Goal: Task Accomplishment & Management: Use online tool/utility

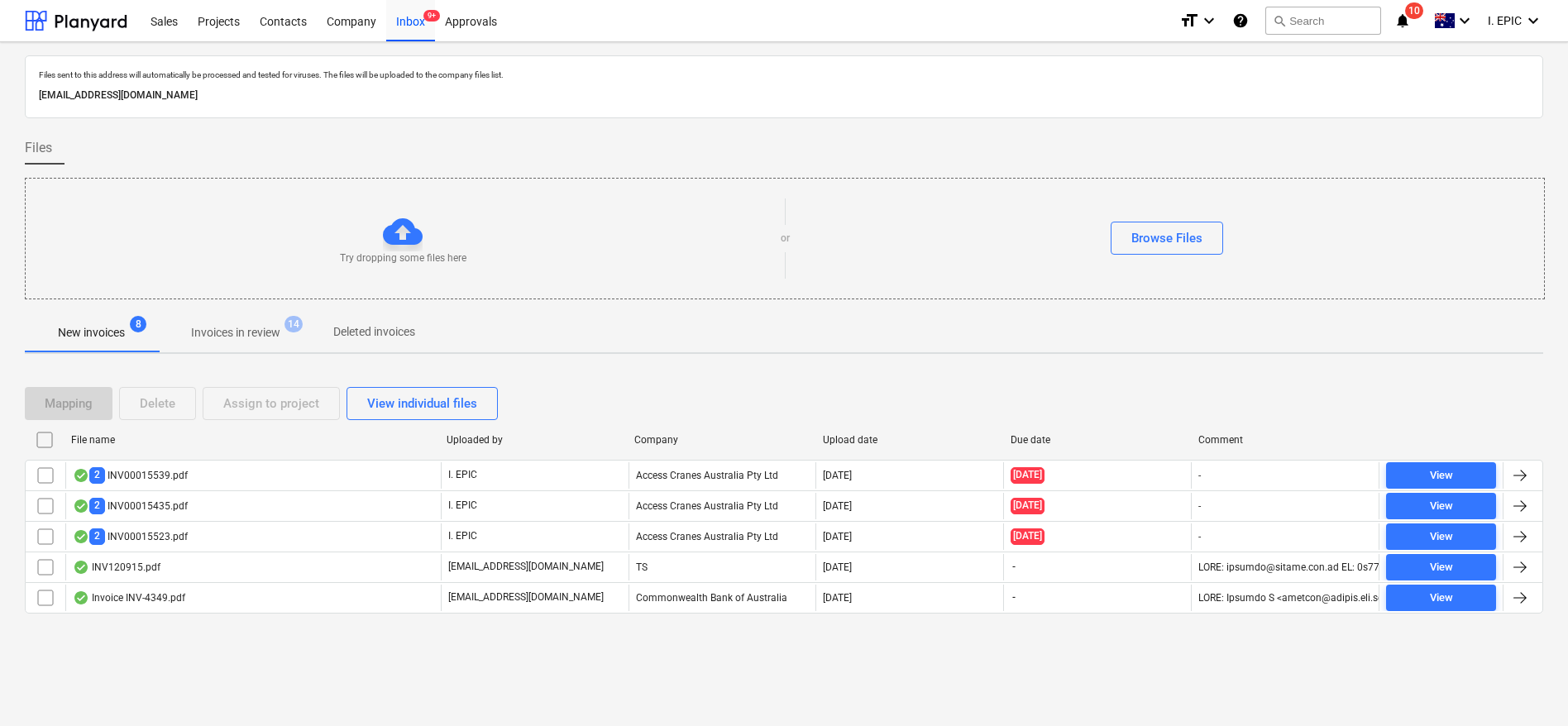
click at [169, 715] on div "Files sent to this address will automatically be processed and tested for virus…" at bounding box center [784, 384] width 1568 height 684
click at [410, 227] on div at bounding box center [403, 231] width 39 height 39
drag, startPoint x: 1201, startPoint y: 211, endPoint x: 1178, endPoint y: 219, distance: 24.4
click at [1197, 212] on div "Try dropping some files here or Browse Files" at bounding box center [785, 238] width 1519 height 94
click at [1174, 222] on button "Browse Files" at bounding box center [1167, 238] width 112 height 33
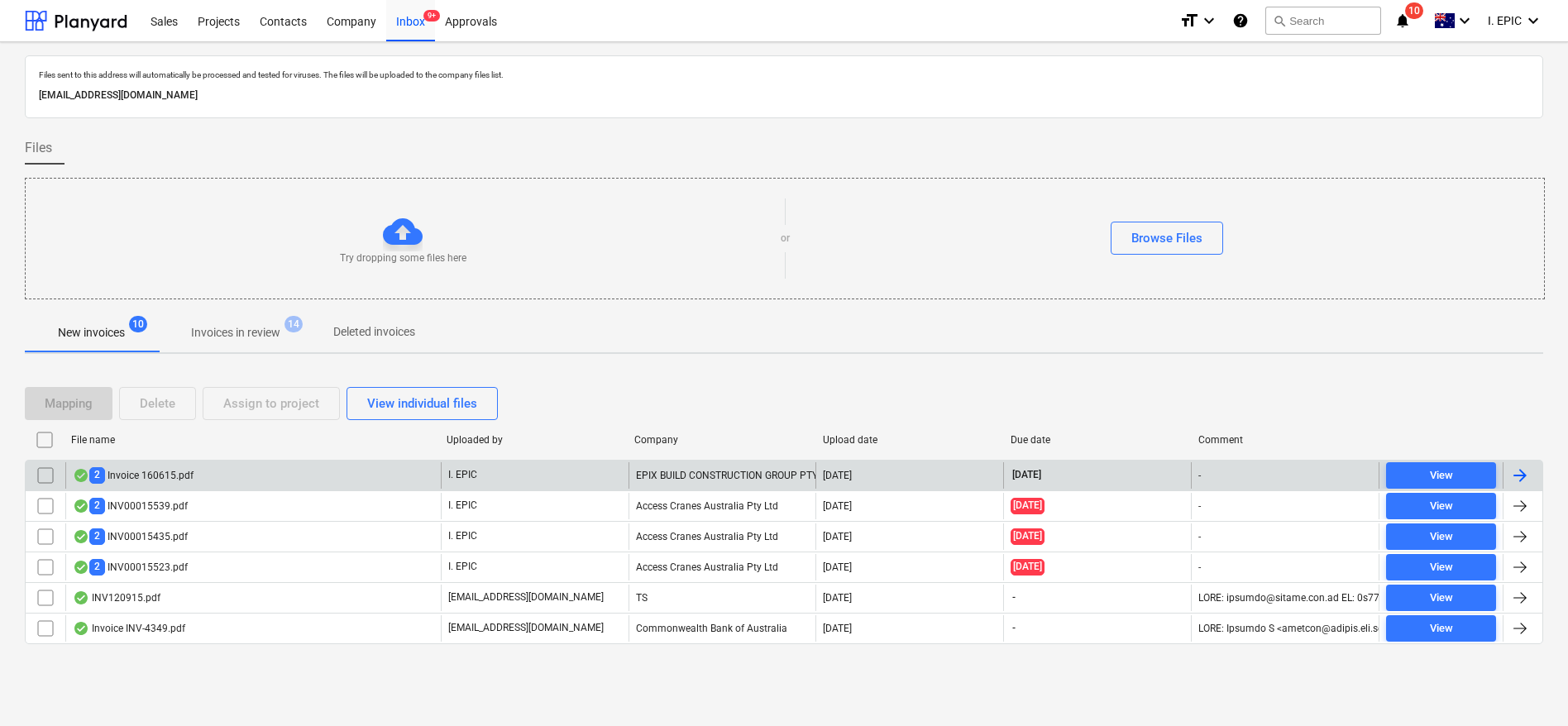
click at [146, 465] on div "2 Invoice 160615.pdf" at bounding box center [253, 475] width 375 height 26
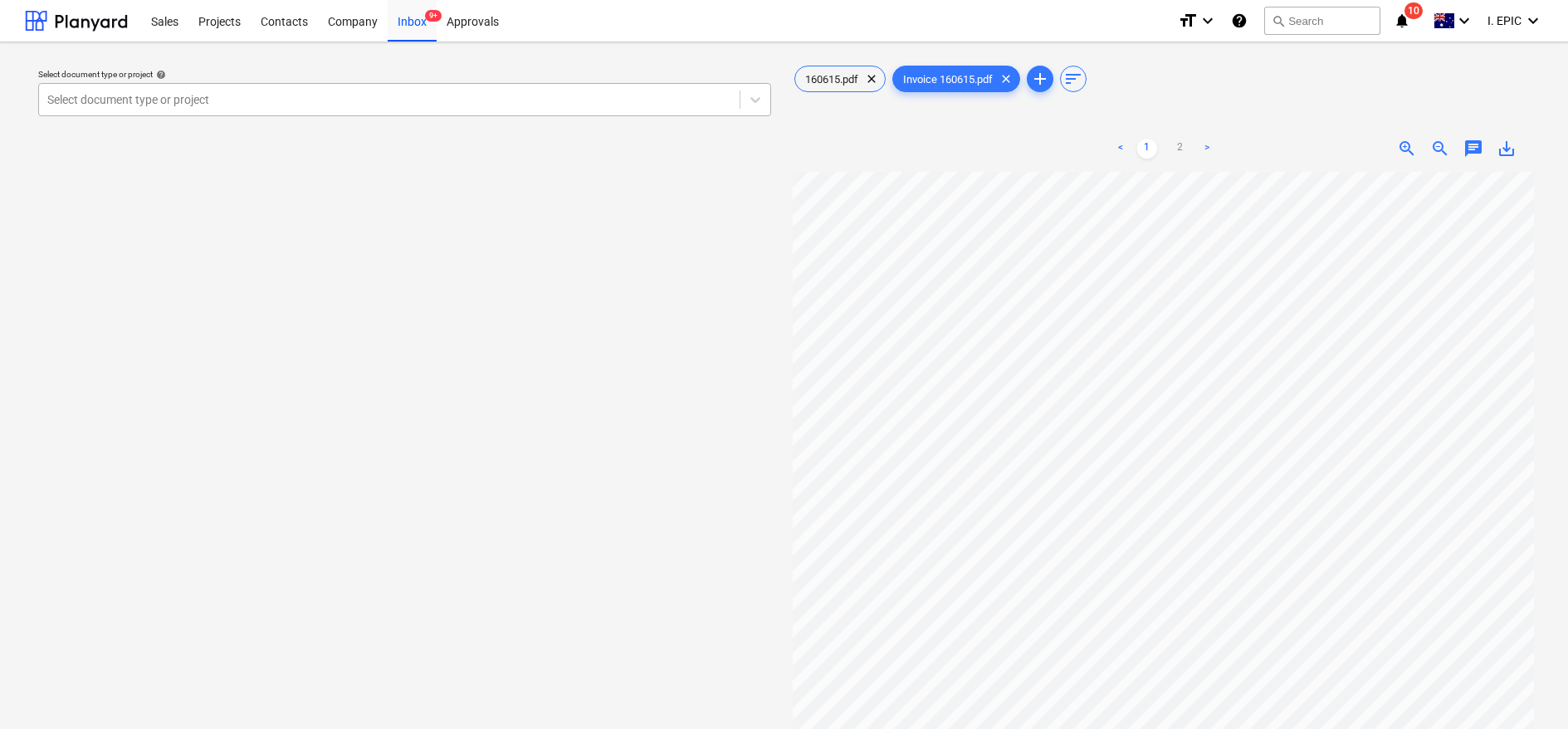
click at [262, 92] on div at bounding box center [389, 99] width 684 height 17
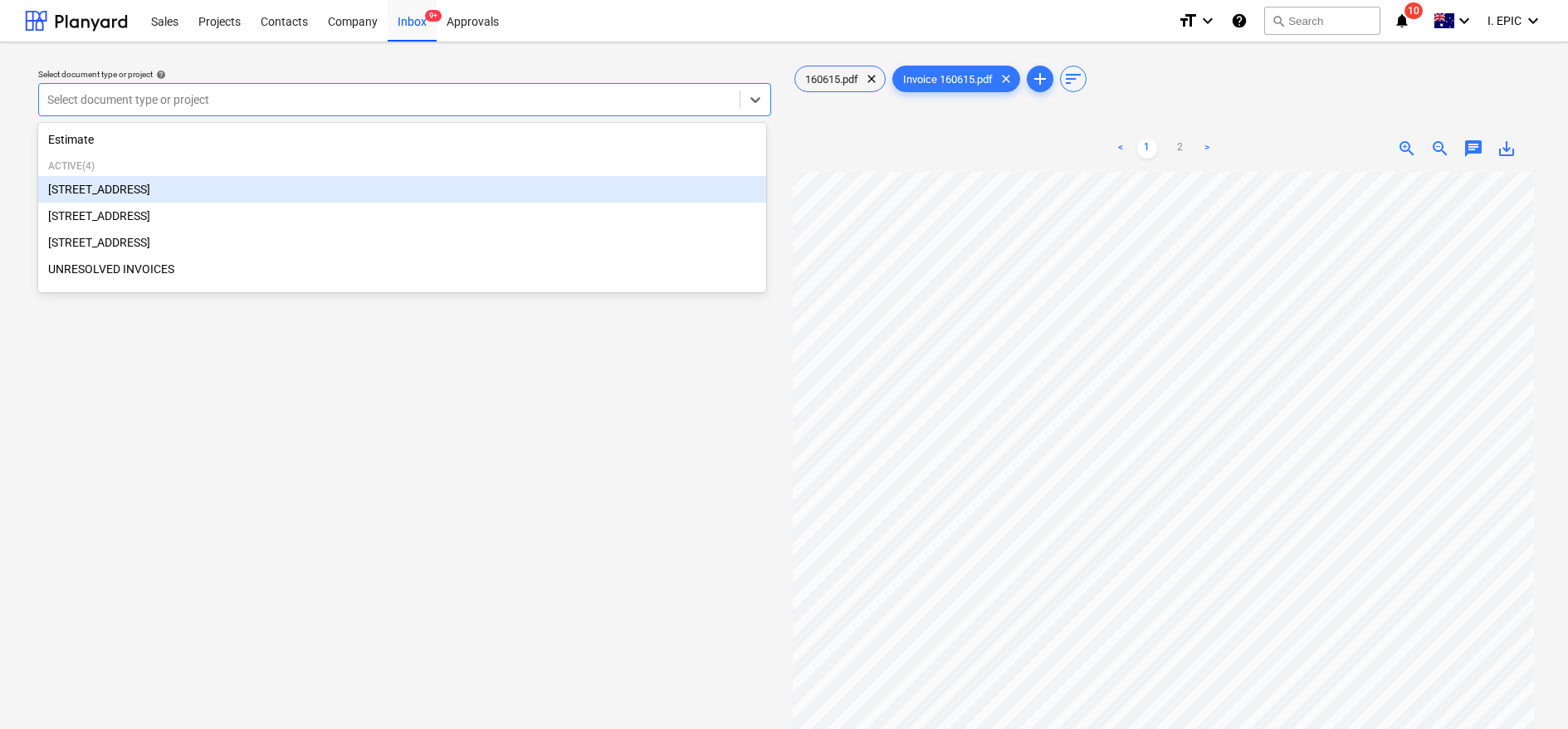
click at [101, 189] on div "[STREET_ADDRESS]" at bounding box center [401, 189] width 728 height 26
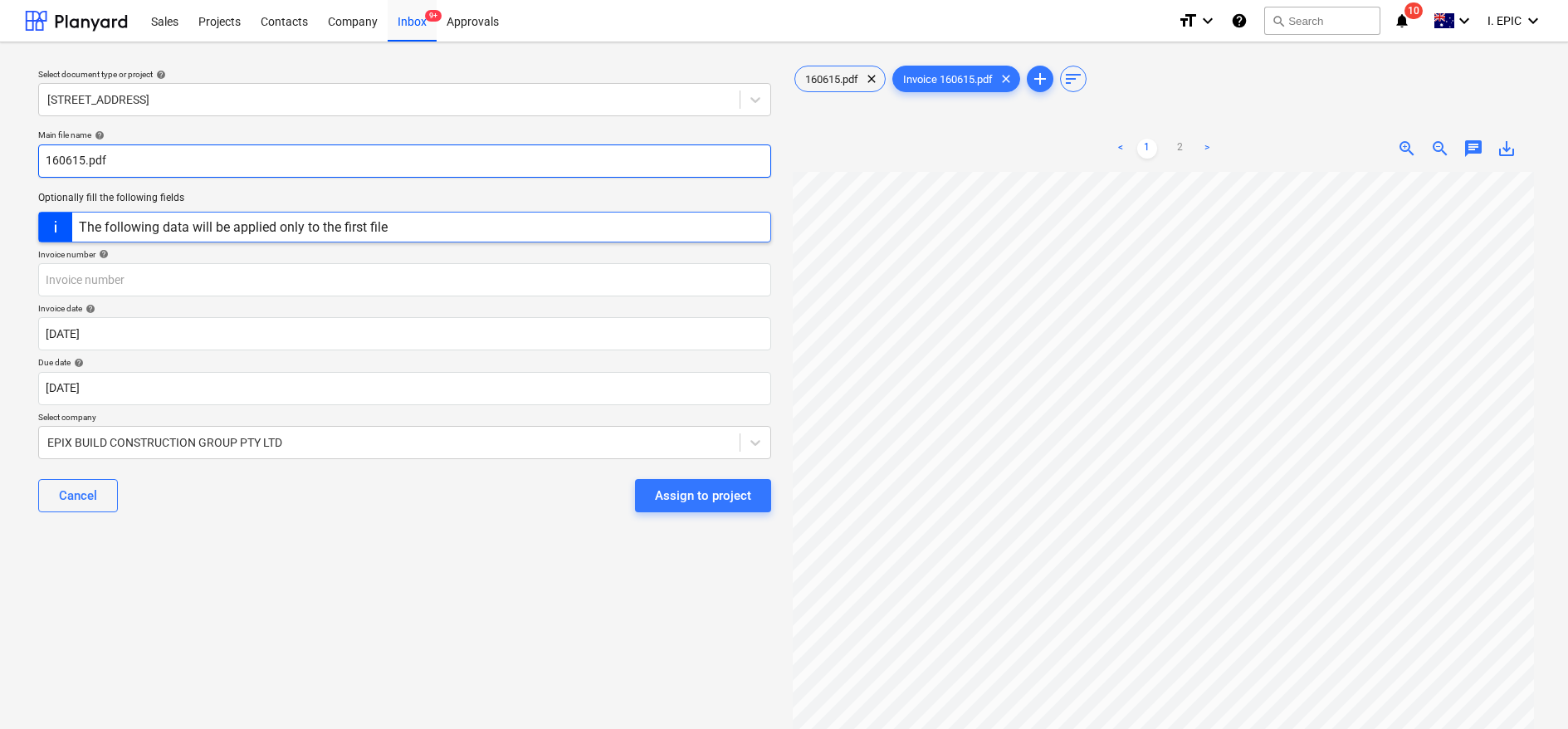
click at [64, 165] on input "160615.pdf" at bounding box center [404, 161] width 733 height 33
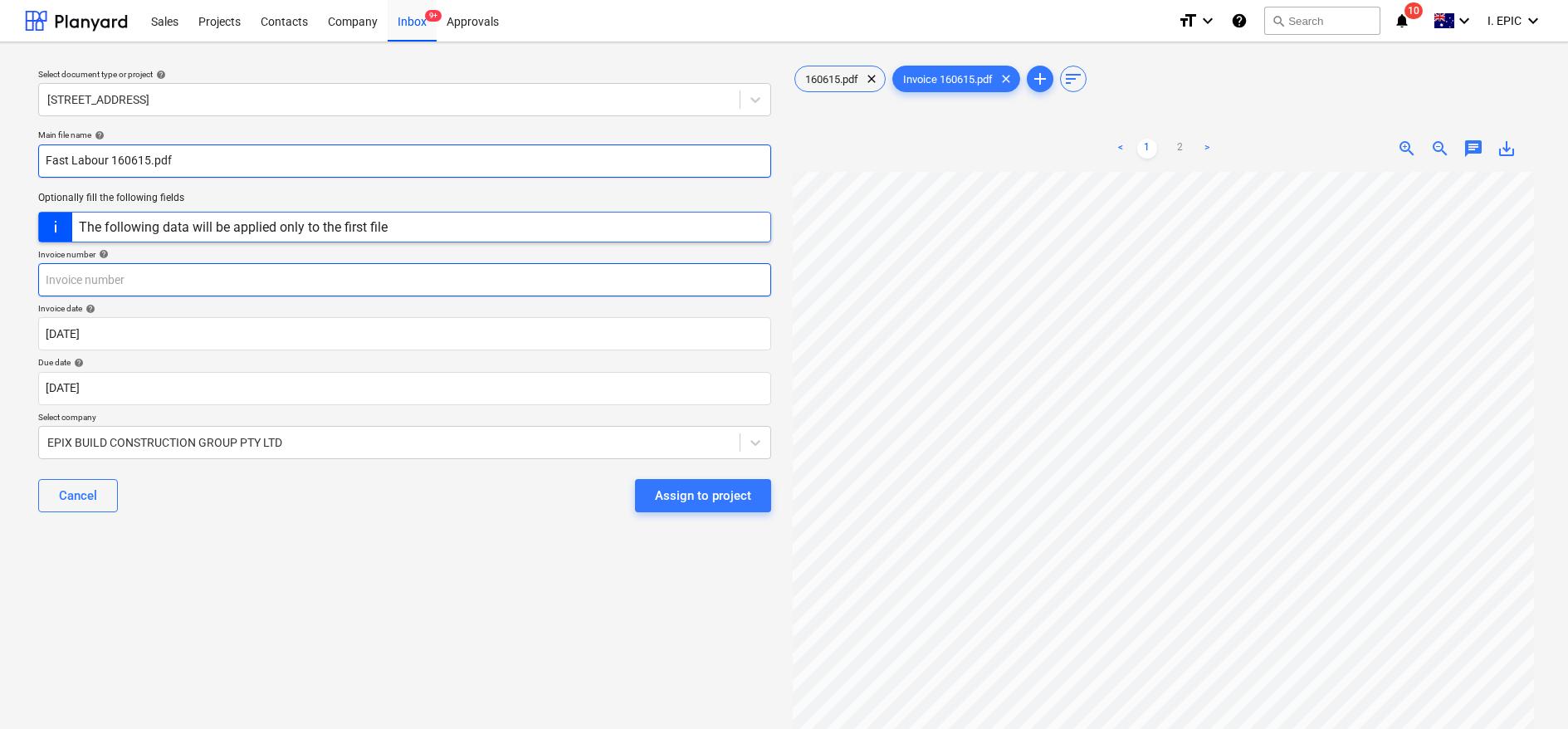
type input "Fast Labour 160615.pdf"
click at [80, 284] on input "text" at bounding box center [404, 280] width 733 height 33
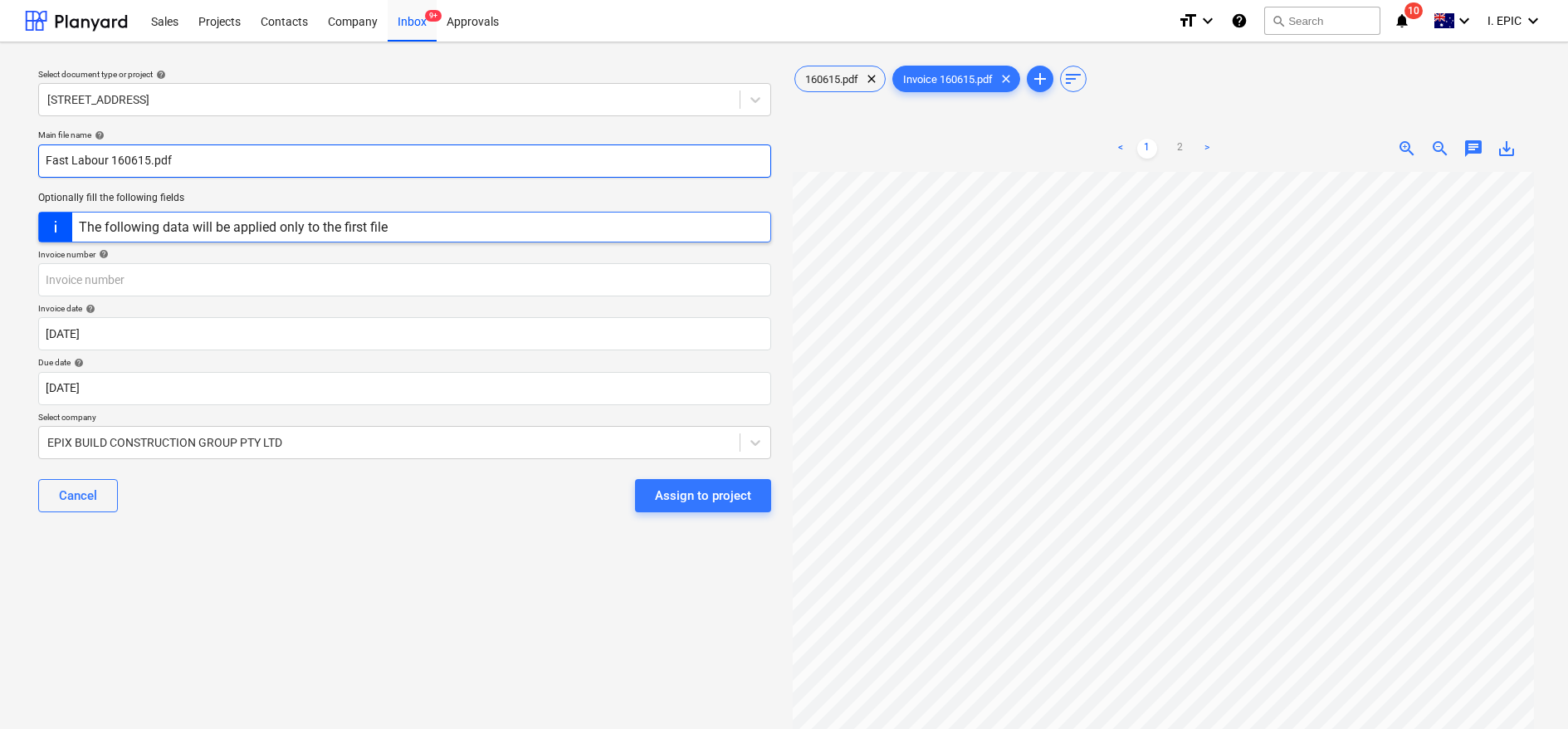
click at [121, 164] on input "Fast Labour 160615.pdf" at bounding box center [404, 161] width 733 height 33
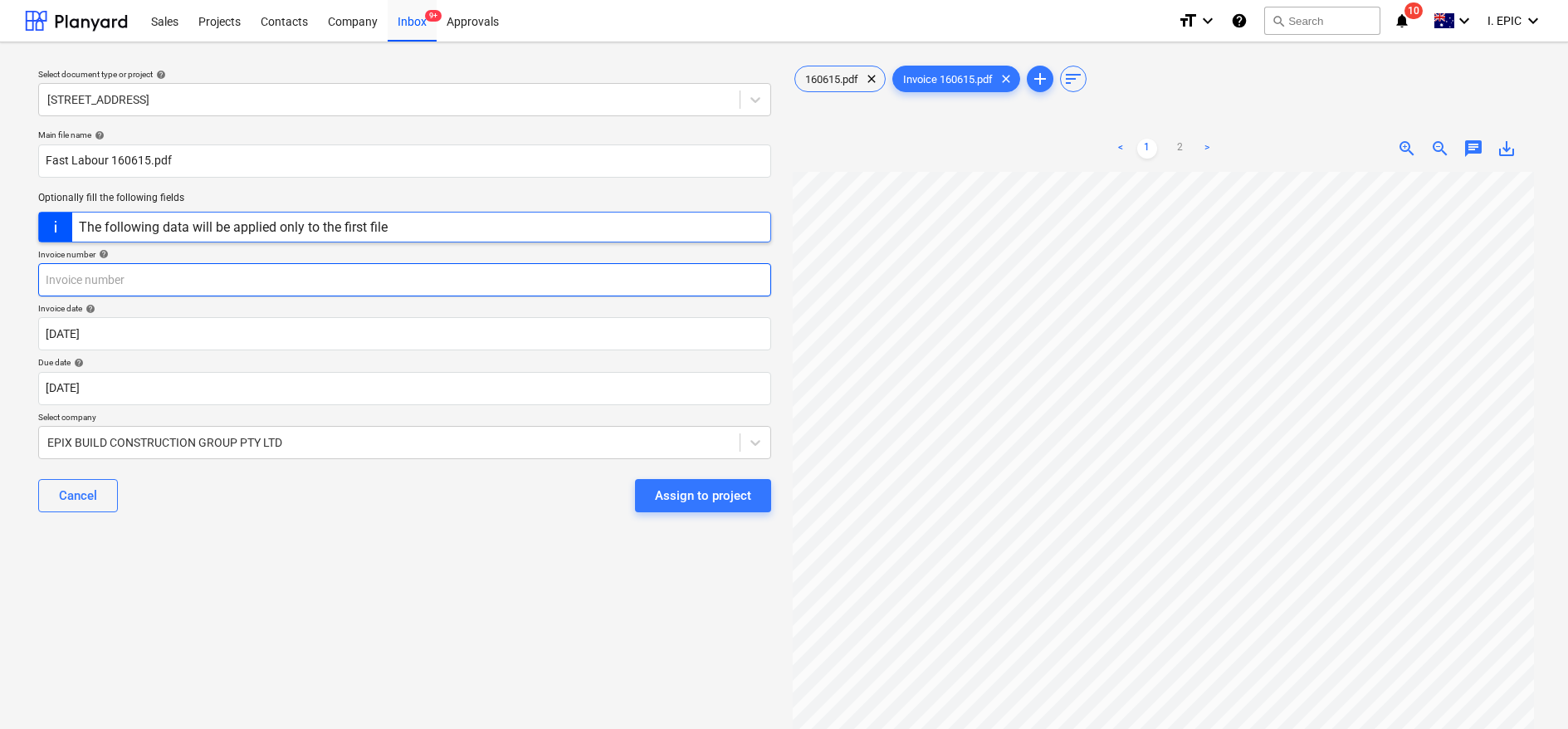
click at [105, 263] on input "text" at bounding box center [404, 280] width 733 height 33
paste input "160615"
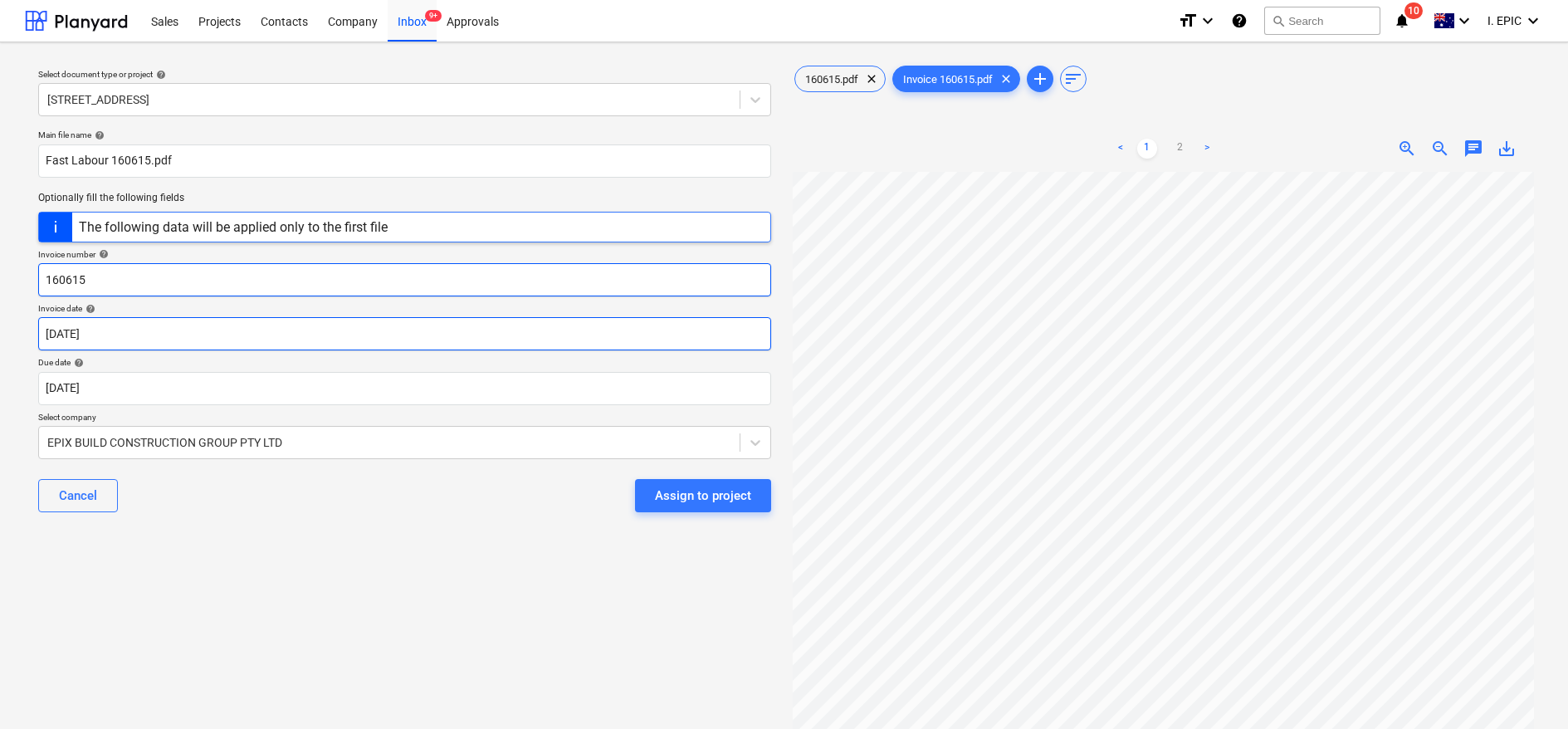
type input "160615"
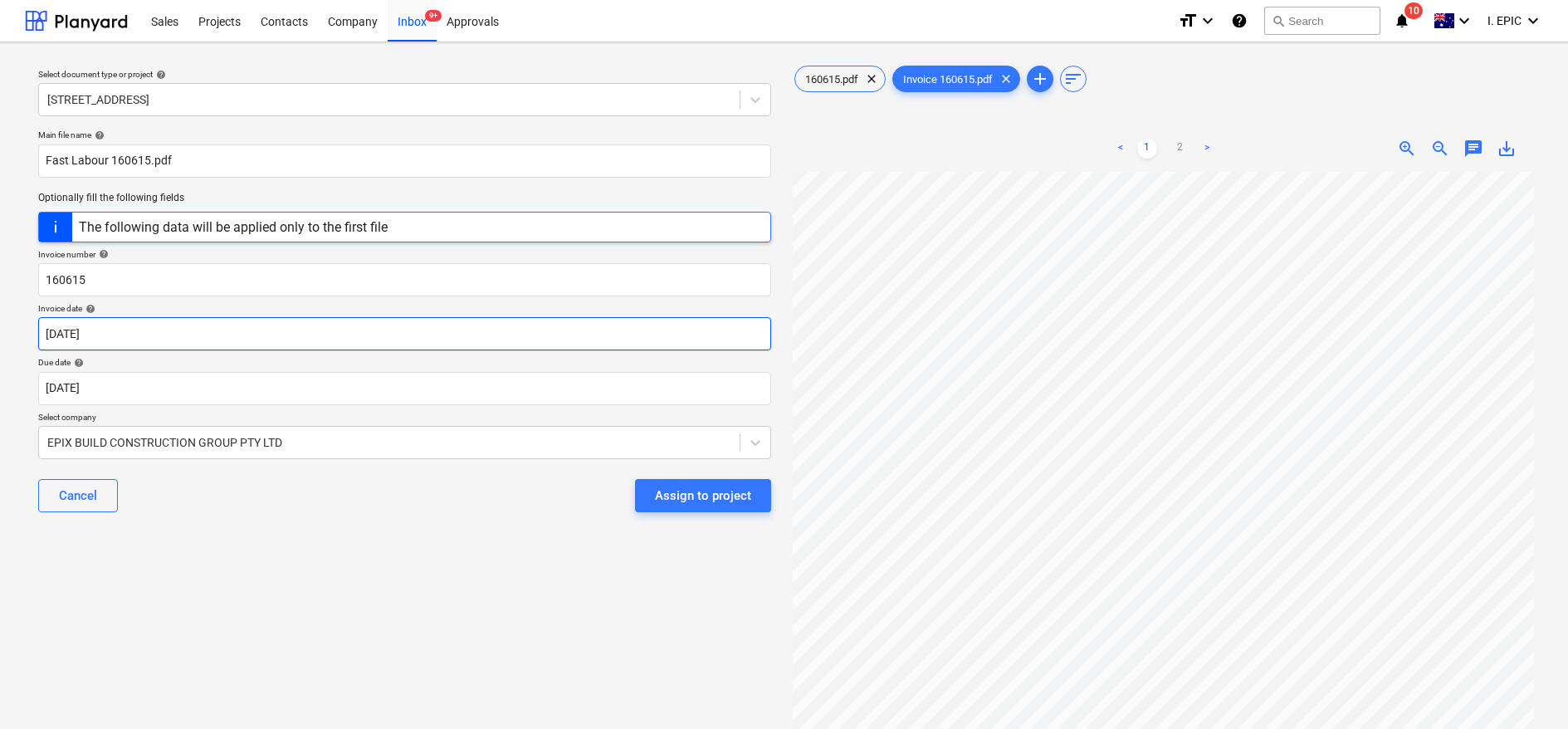
click at [110, 337] on body "Sales Projects Contacts Company Inbox 9+ Approvals format_size keyboard_arrow_d…" at bounding box center [784, 364] width 1568 height 729
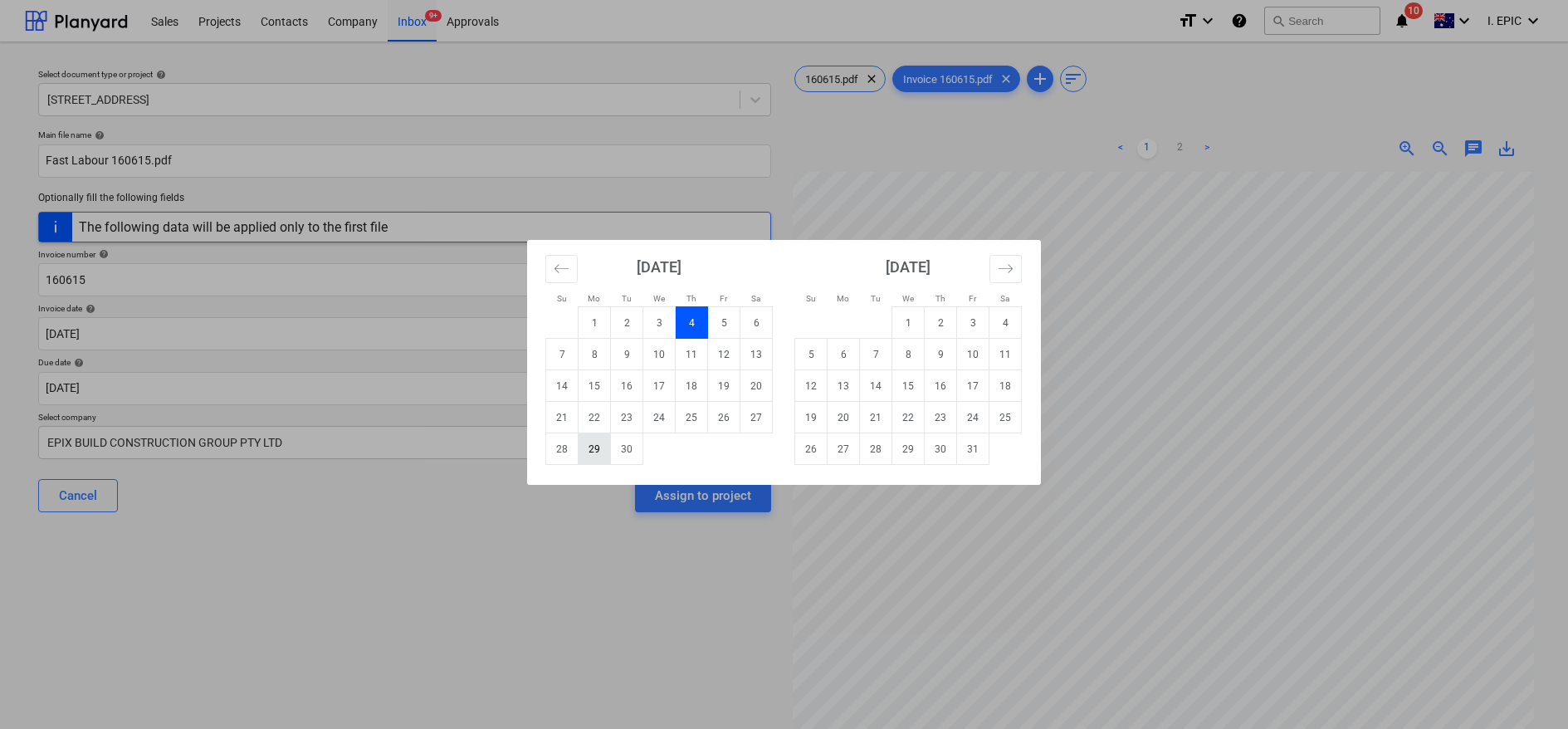
click at [594, 438] on td "29" at bounding box center [594, 449] width 33 height 32
type input "[DATE]"
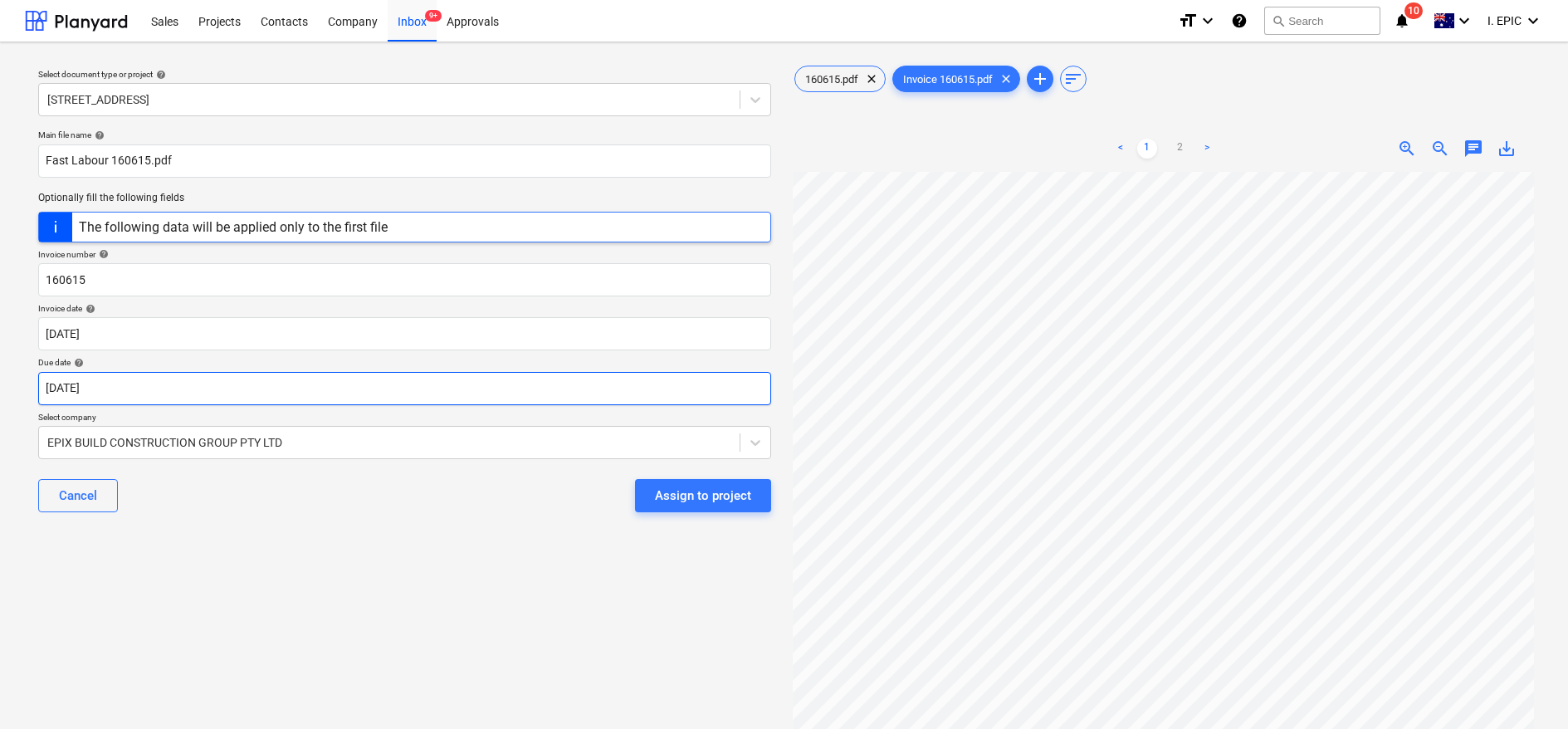
click at [106, 390] on body "Sales Projects Contacts Company Inbox 9+ Approvals format_size keyboard_arrow_d…" at bounding box center [784, 364] width 1568 height 729
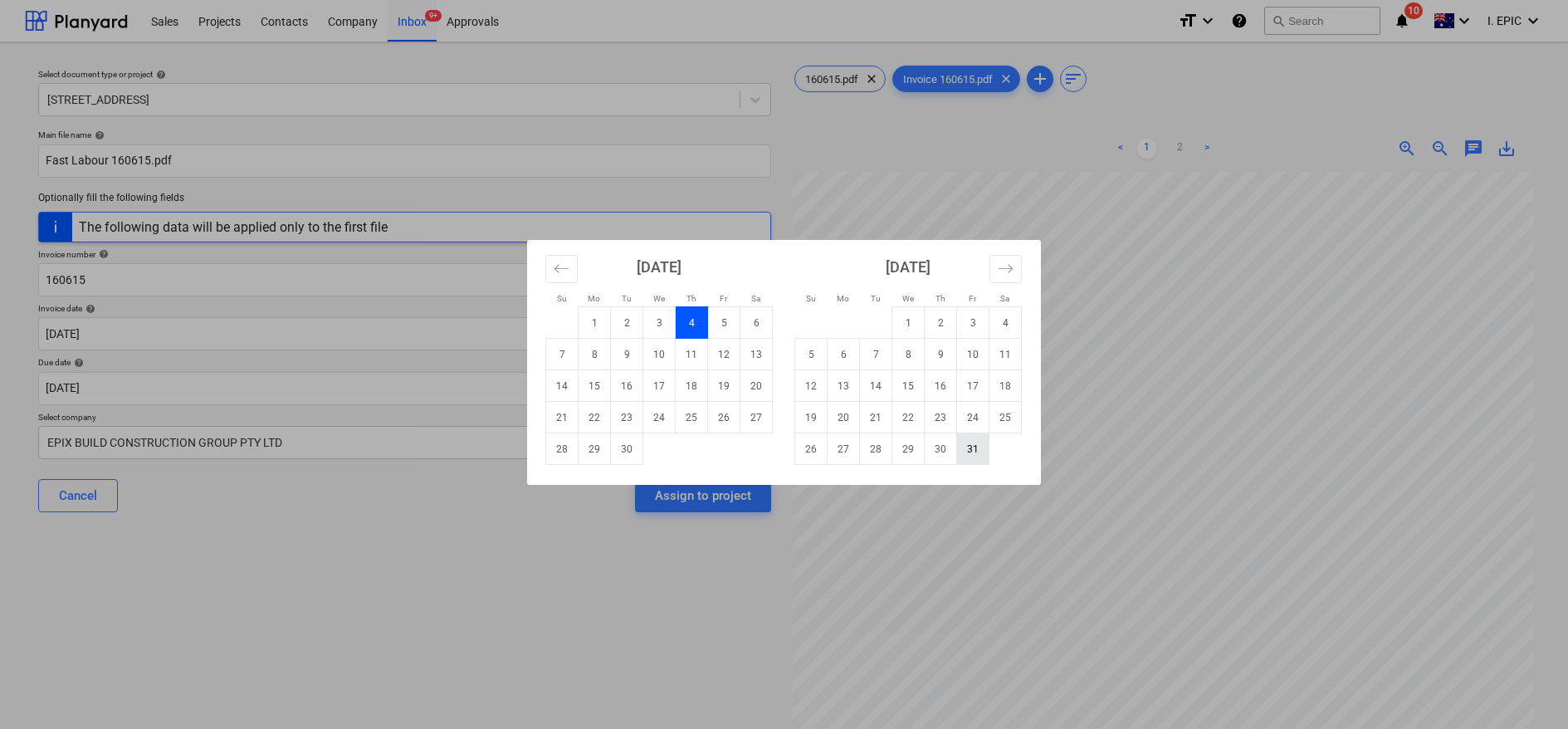
click at [981, 446] on td "31" at bounding box center [973, 449] width 33 height 32
type input "[DATE]"
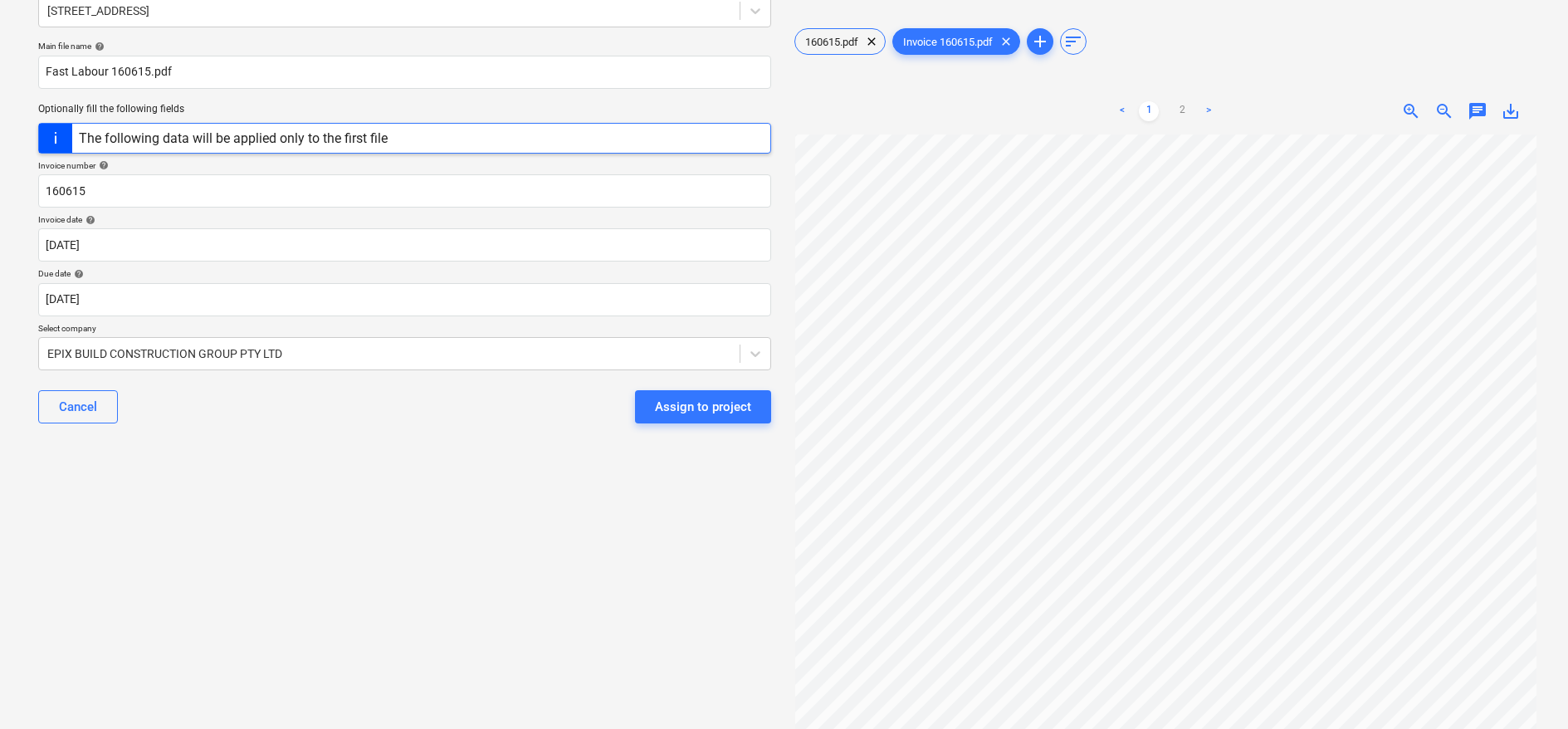
scroll to position [124, 0]
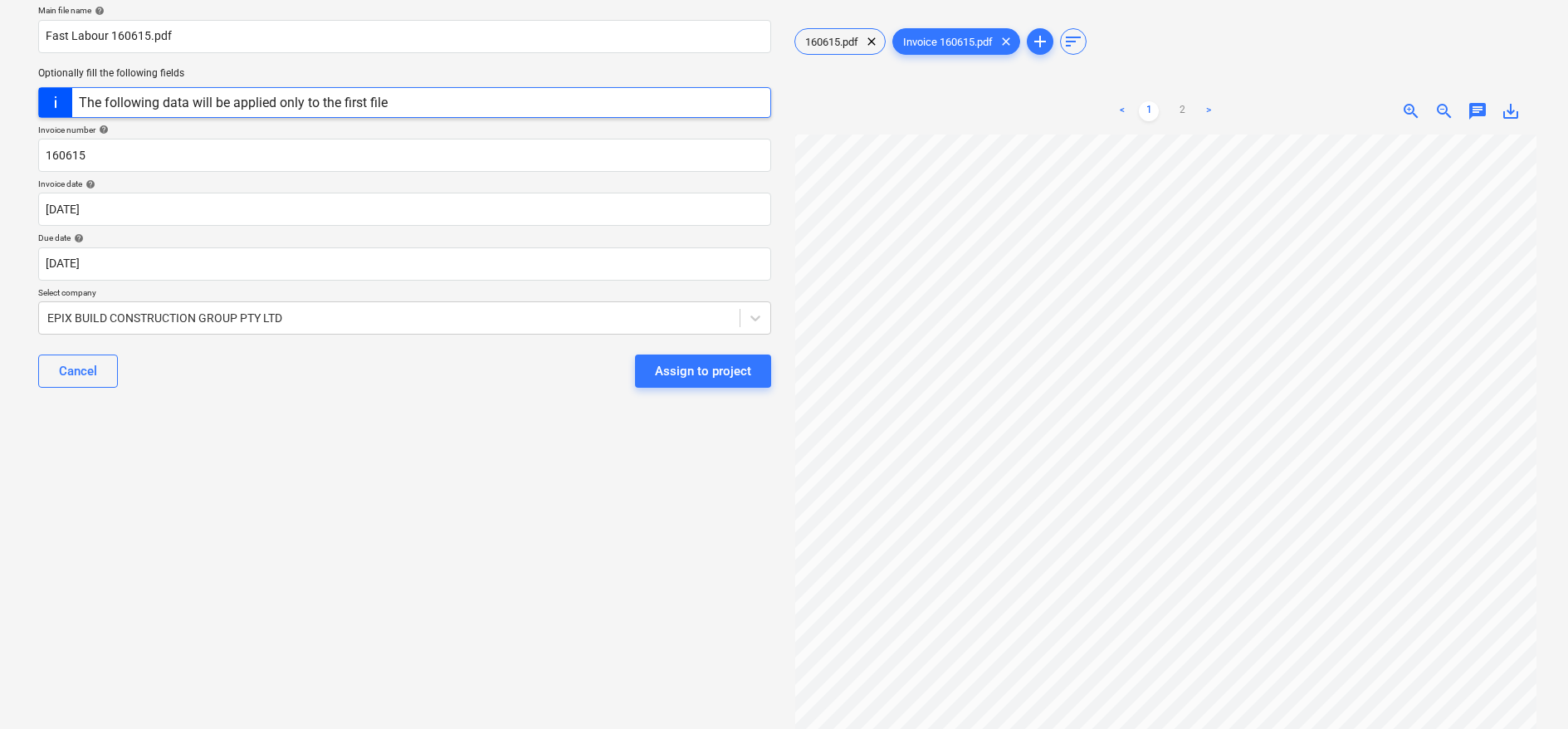
click at [297, 580] on div "Select document type or project help [STREET_ADDRESS] file name help Fast Labou…" at bounding box center [404, 334] width 759 height 806
click at [308, 296] on p "Select company" at bounding box center [404, 294] width 733 height 14
click at [319, 313] on div at bounding box center [389, 318] width 684 height 17
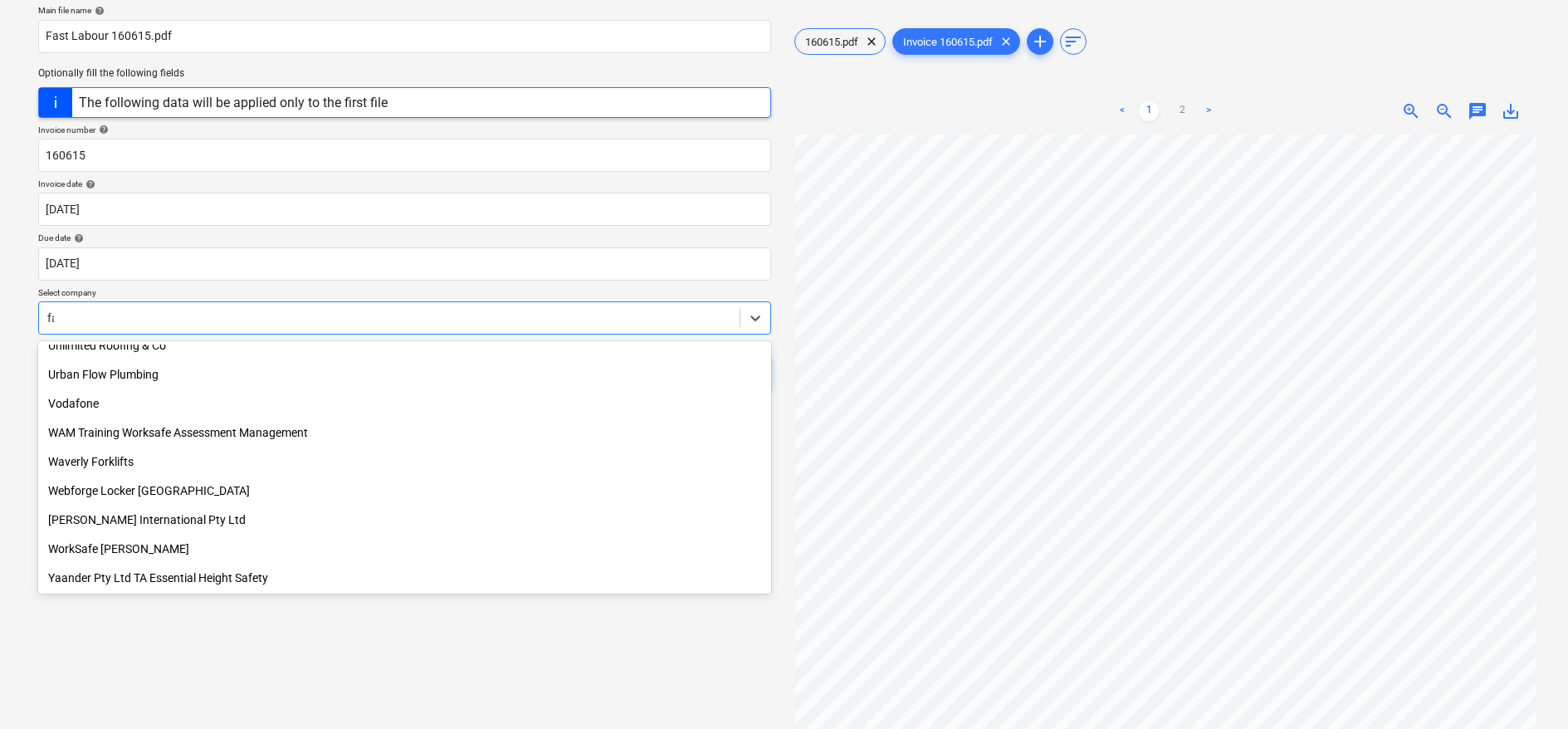
scroll to position [0, 0]
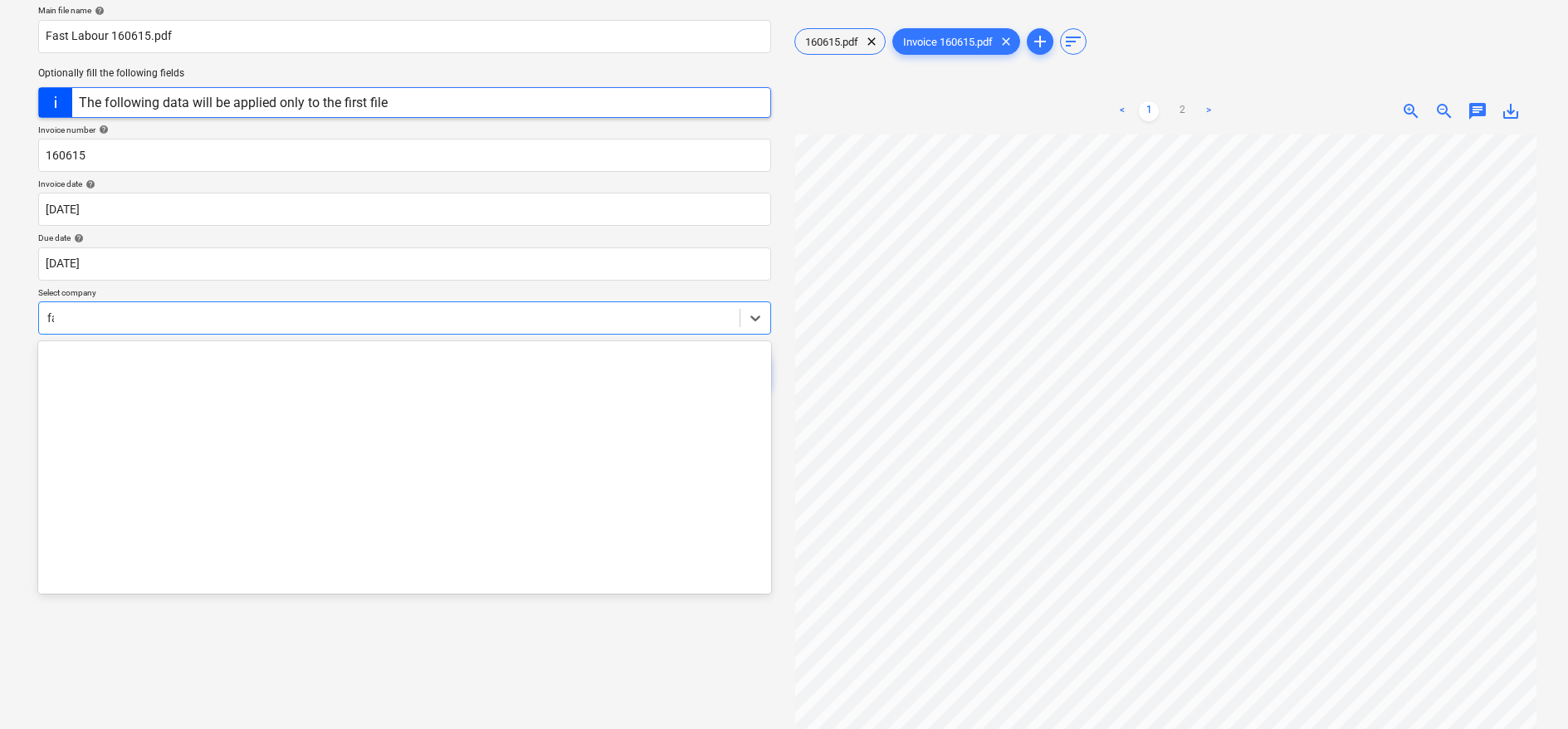
type input "fas"
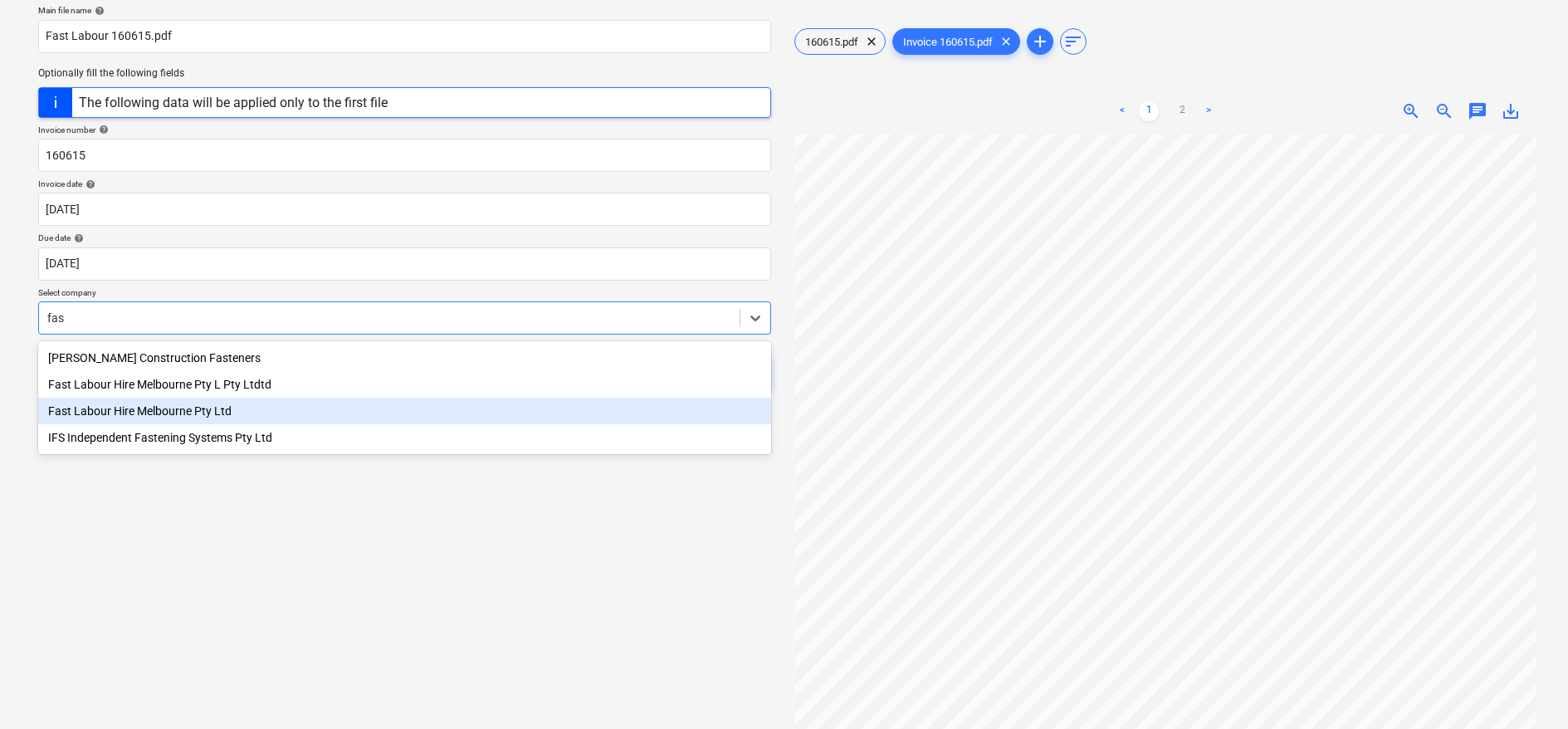
click at [89, 412] on div "Fast Labour Hire Melbourne Pty Ltd" at bounding box center [404, 411] width 733 height 26
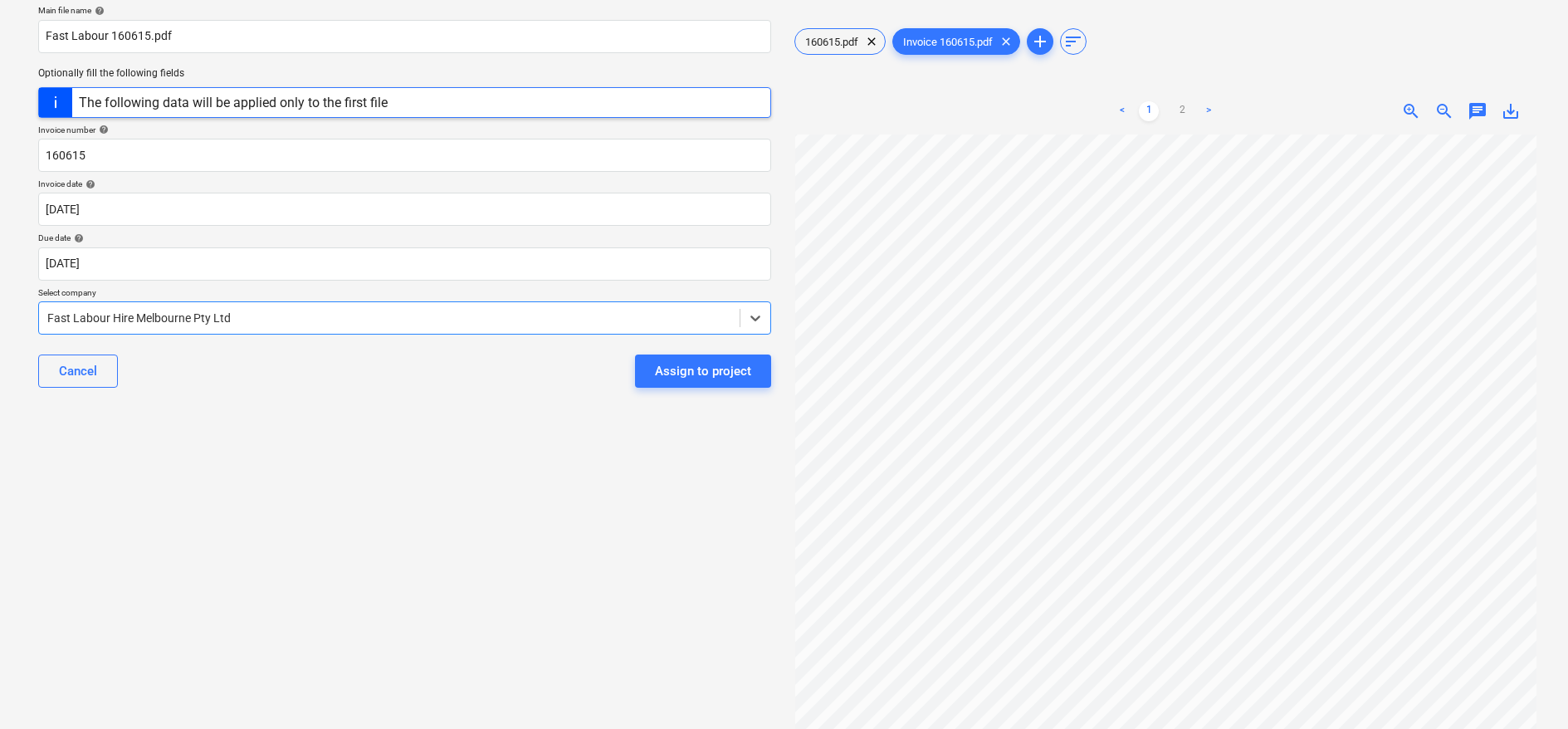
click at [207, 475] on div "Select document type or project help [STREET_ADDRESS] file name help Fast Labou…" at bounding box center [404, 334] width 759 height 806
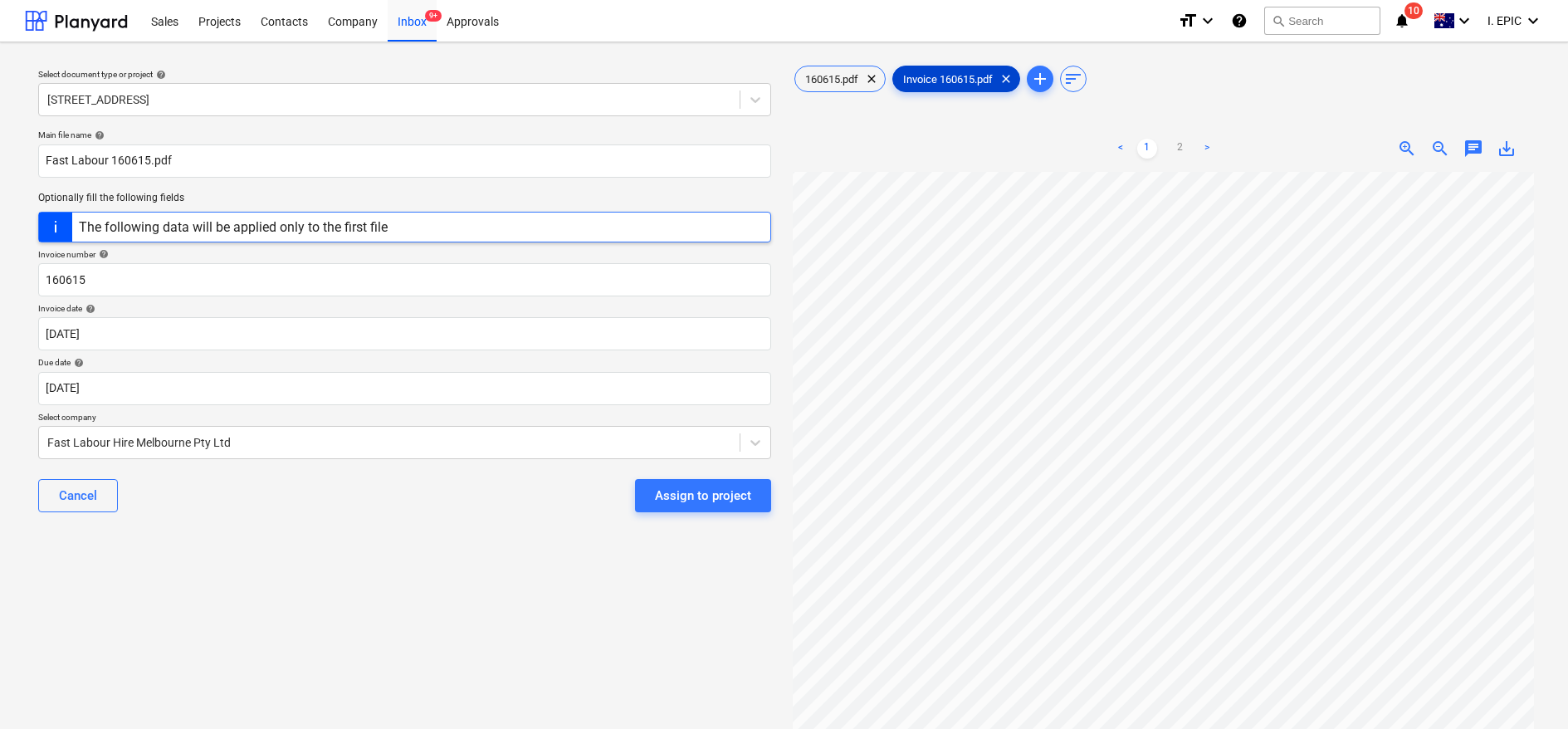
click at [942, 77] on span "Invoice 160615.pdf" at bounding box center [948, 79] width 110 height 12
click at [1484, 152] on div "chat" at bounding box center [1473, 149] width 33 height 20
click at [1475, 149] on span "chat" at bounding box center [1473, 149] width 20 height 20
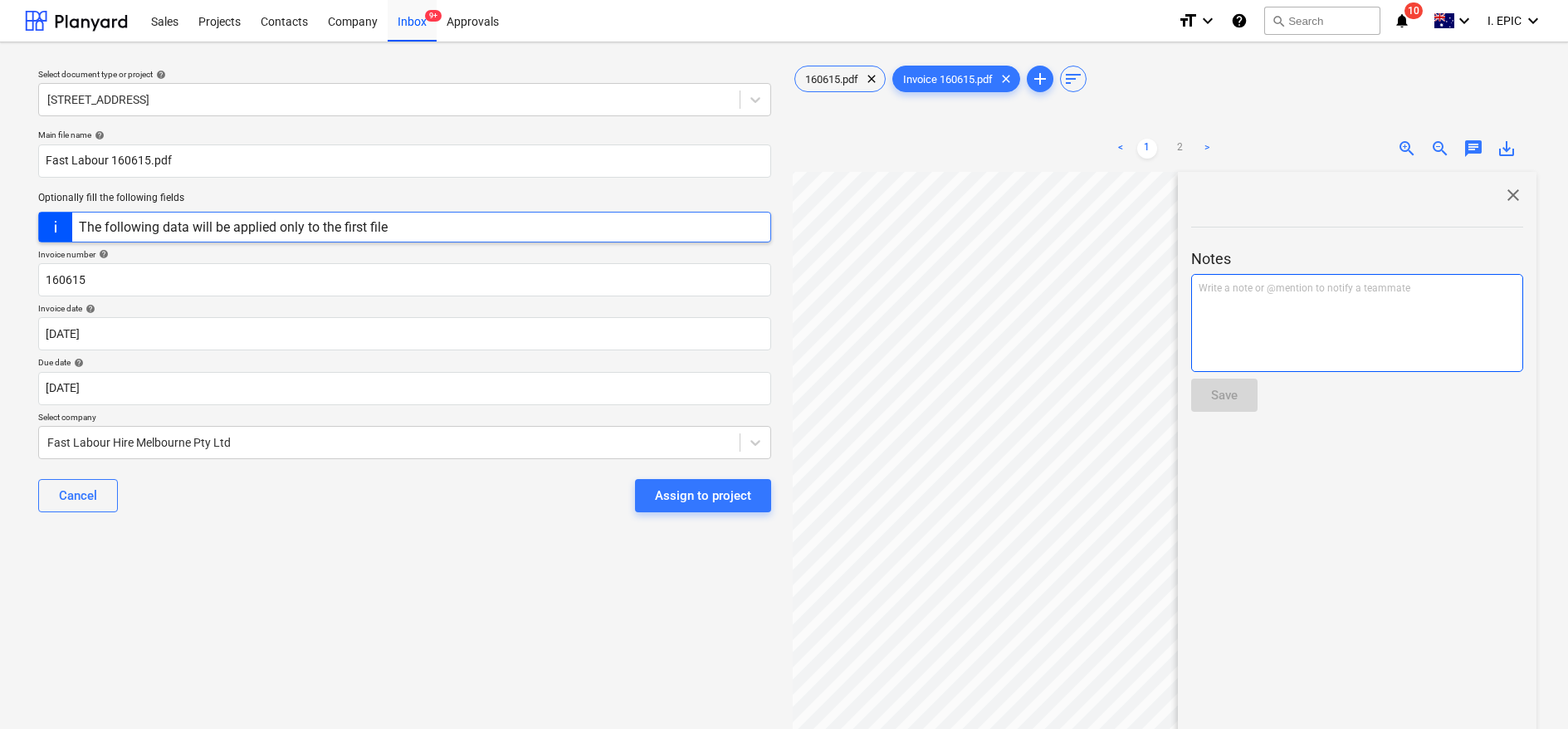
click at [1350, 350] on div "Write a note or @mention to notify a teammate [PERSON_NAME]" at bounding box center [1357, 322] width 332 height 98
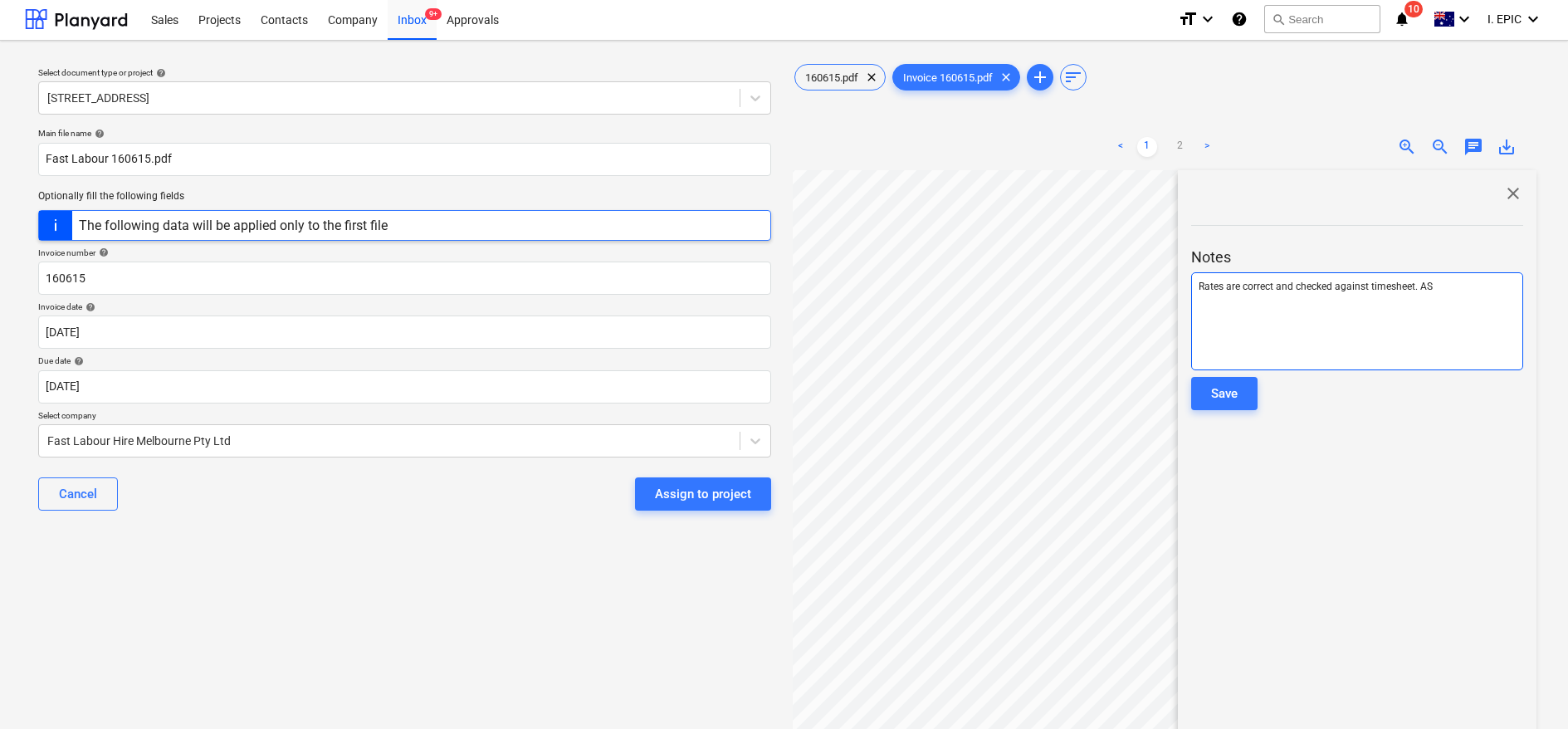
scroll to position [145, 0]
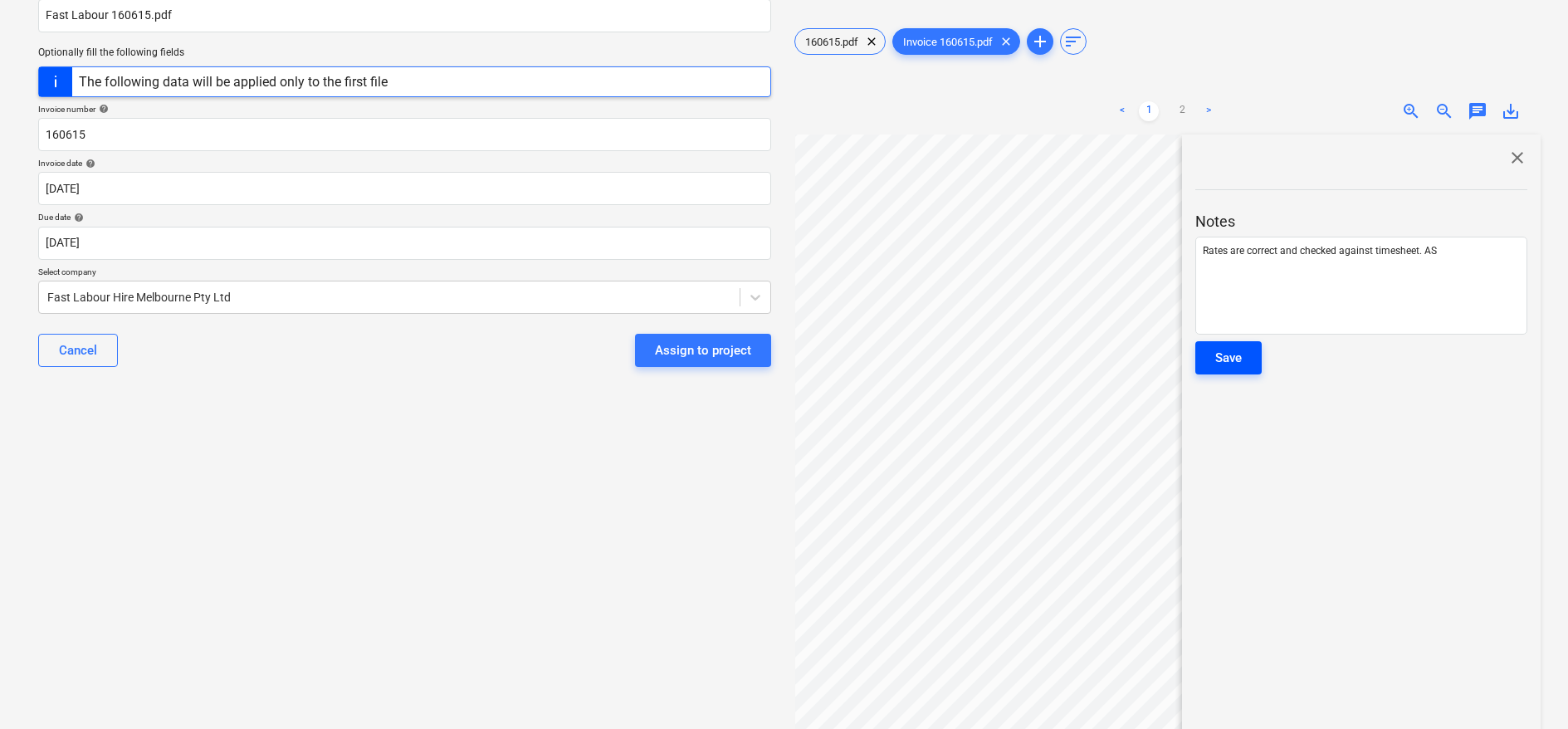
click at [1237, 358] on div "Save" at bounding box center [1228, 357] width 26 height 22
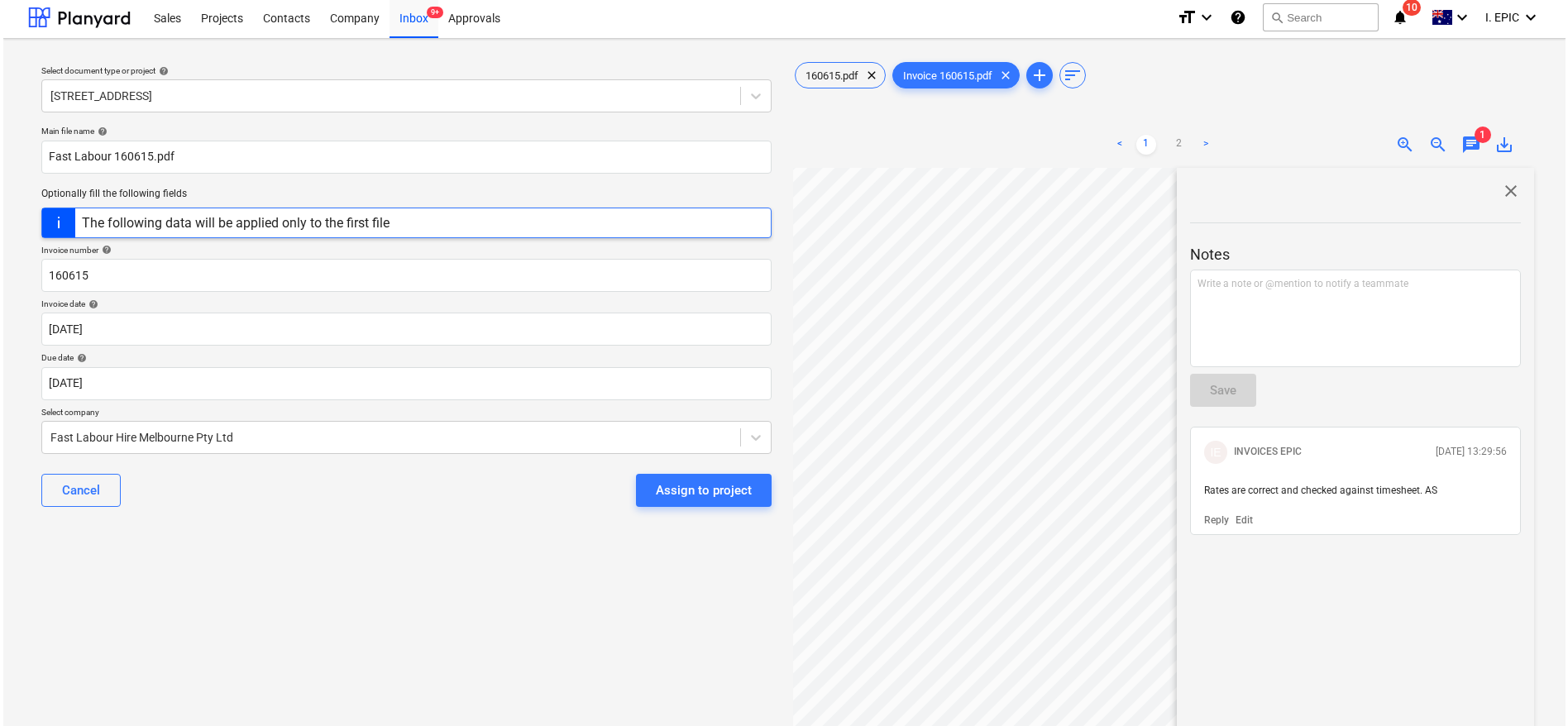
scroll to position [0, 0]
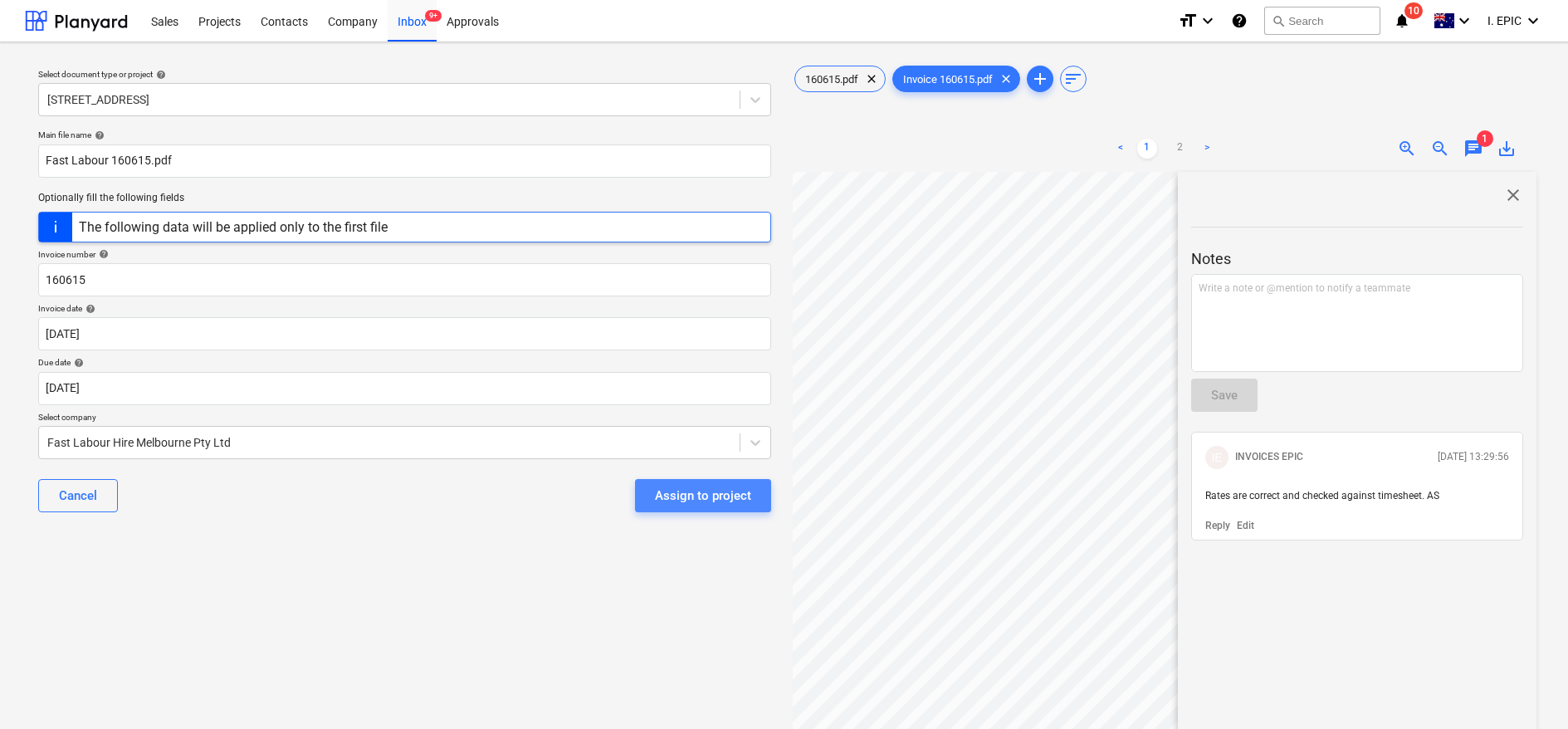
click at [701, 480] on button "Assign to project" at bounding box center [703, 496] width 136 height 33
